Goal: Book appointment/travel/reservation

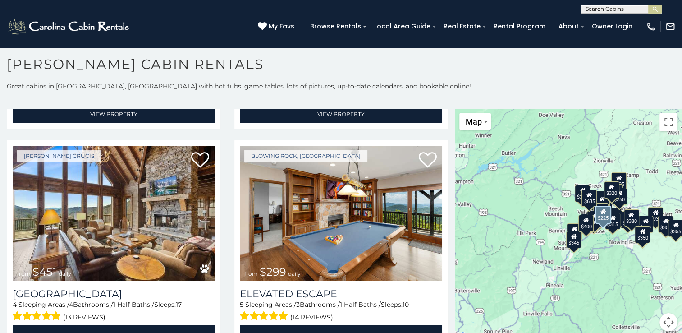
scroll to position [2868, 0]
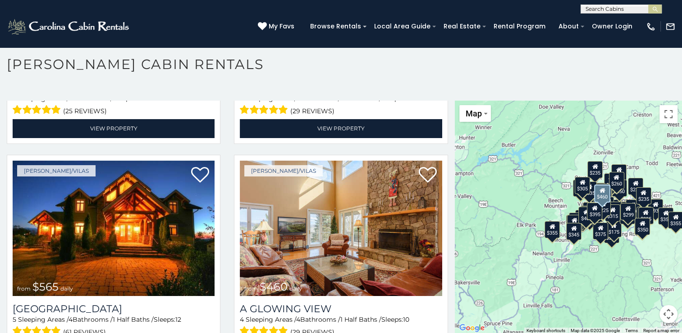
scroll to position [1510, 0]
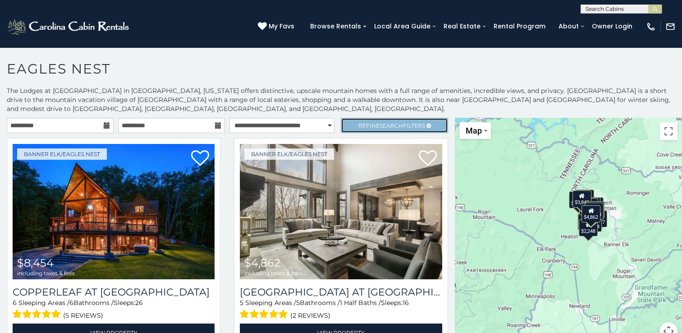
click at [391, 122] on span "Search" at bounding box center [391, 125] width 23 height 7
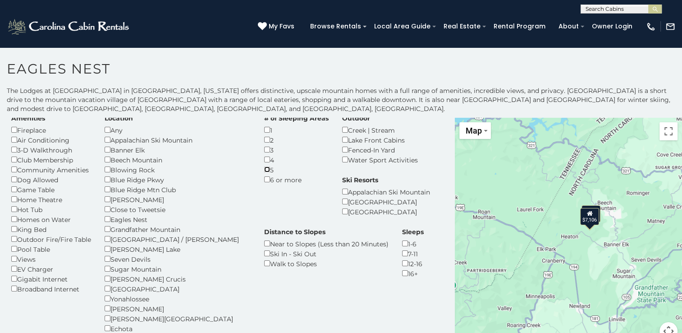
scroll to position [27, 0]
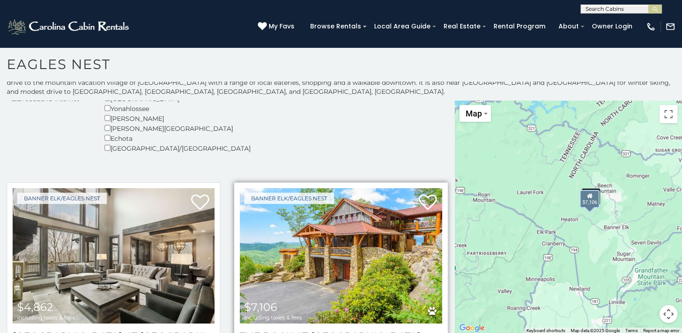
scroll to position [245, 0]
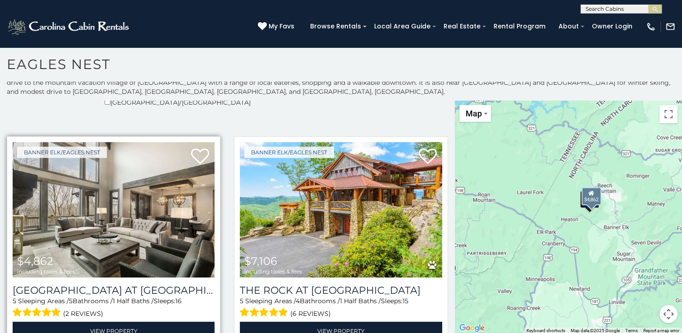
click at [141, 202] on img at bounding box center [114, 209] width 202 height 135
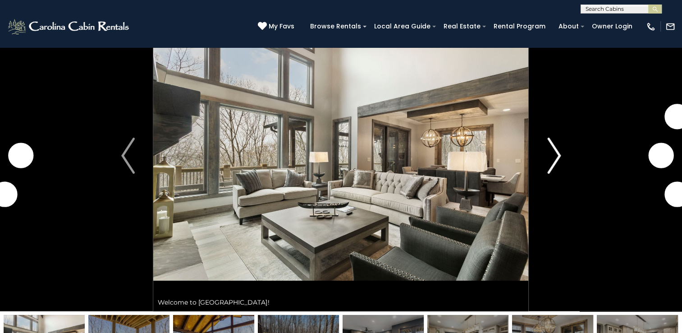
click at [556, 158] on img "Next" at bounding box center [554, 156] width 14 height 36
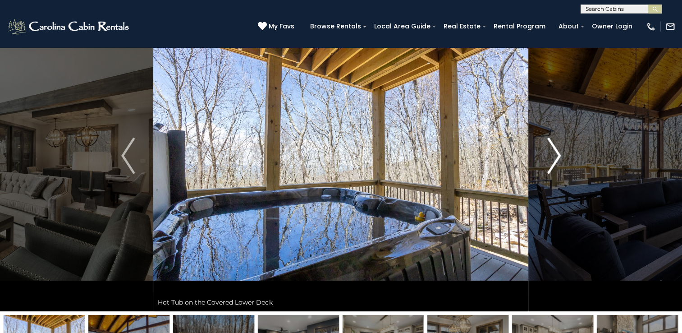
click at [556, 158] on img "Next" at bounding box center [554, 156] width 14 height 36
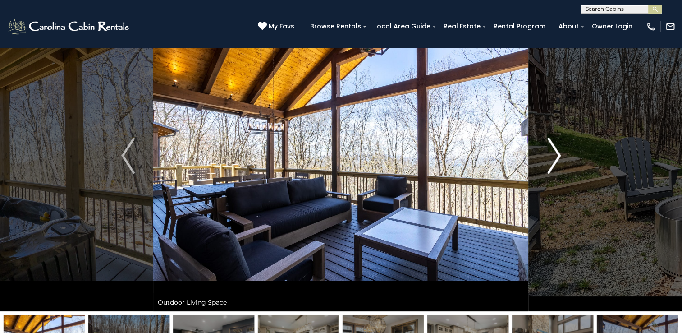
click at [556, 158] on img "Next" at bounding box center [554, 156] width 14 height 36
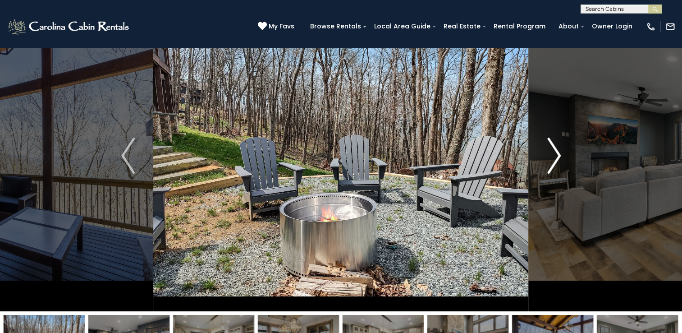
click at [556, 158] on img "Next" at bounding box center [554, 156] width 14 height 36
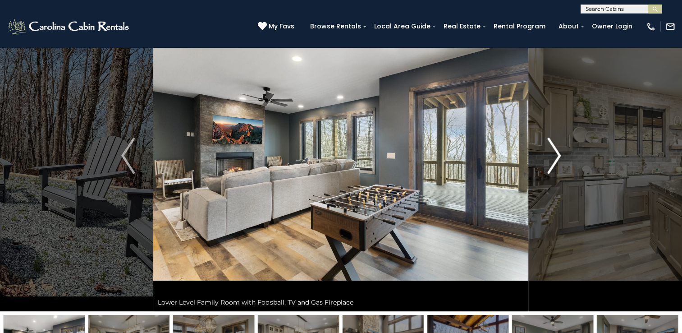
click at [556, 158] on img "Next" at bounding box center [554, 156] width 14 height 36
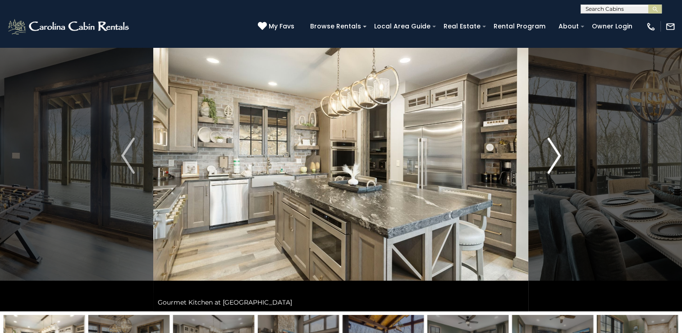
click at [556, 158] on img "Next" at bounding box center [554, 156] width 14 height 36
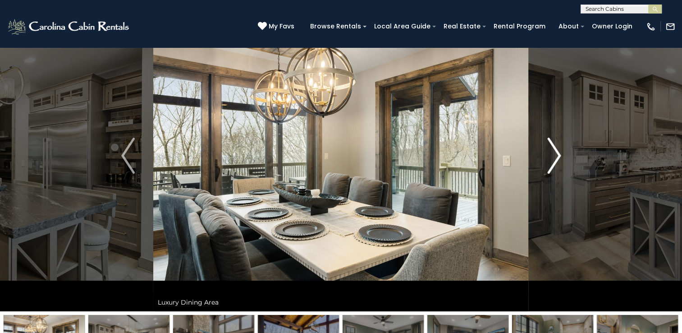
click at [556, 158] on img "Next" at bounding box center [554, 156] width 14 height 36
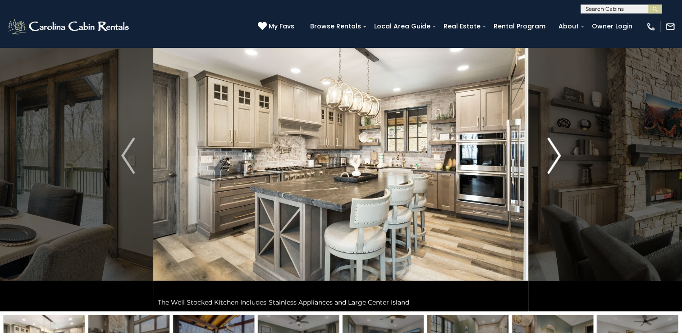
click at [556, 158] on img "Next" at bounding box center [554, 156] width 14 height 36
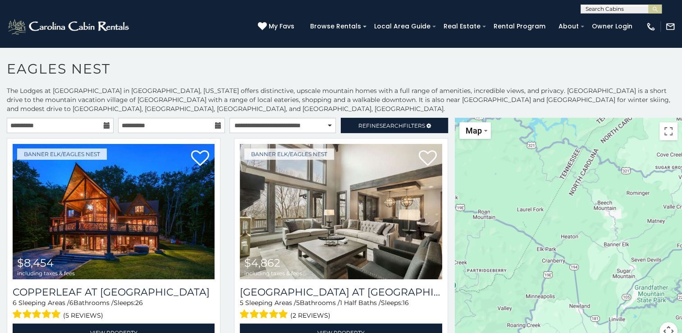
scroll to position [5, 0]
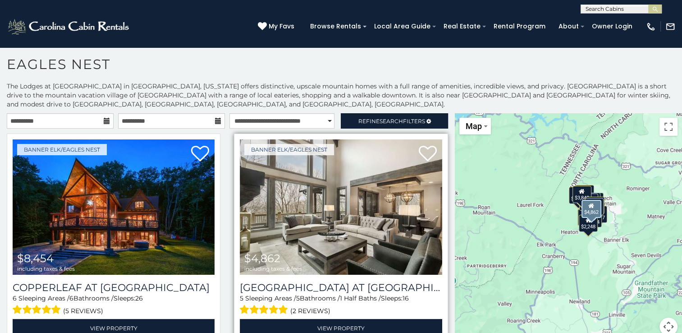
click at [322, 217] on img at bounding box center [341, 206] width 202 height 135
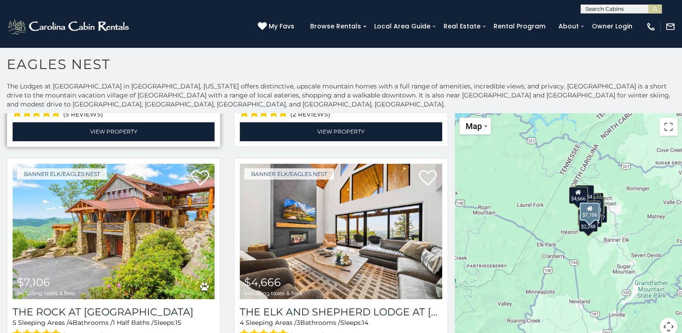
scroll to position [225, 0]
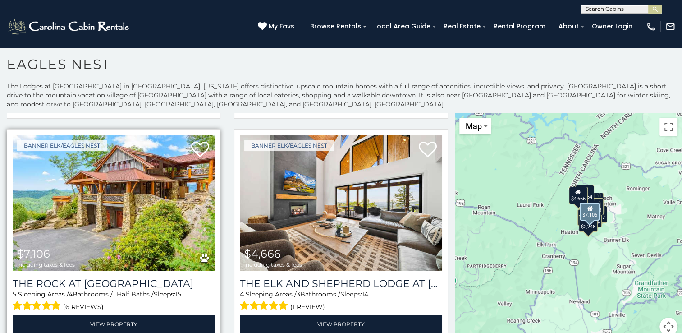
click at [115, 198] on img at bounding box center [114, 202] width 202 height 135
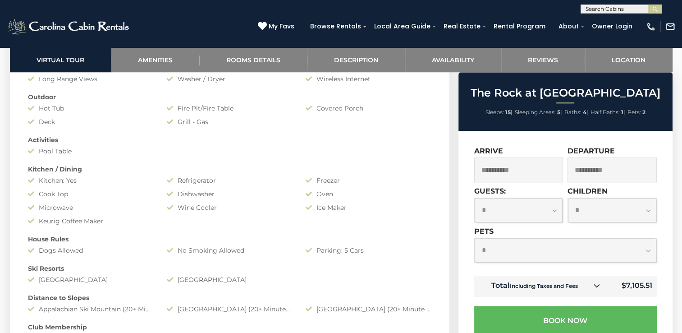
scroll to position [672, 0]
